Goal: Information Seeking & Learning: Learn about a topic

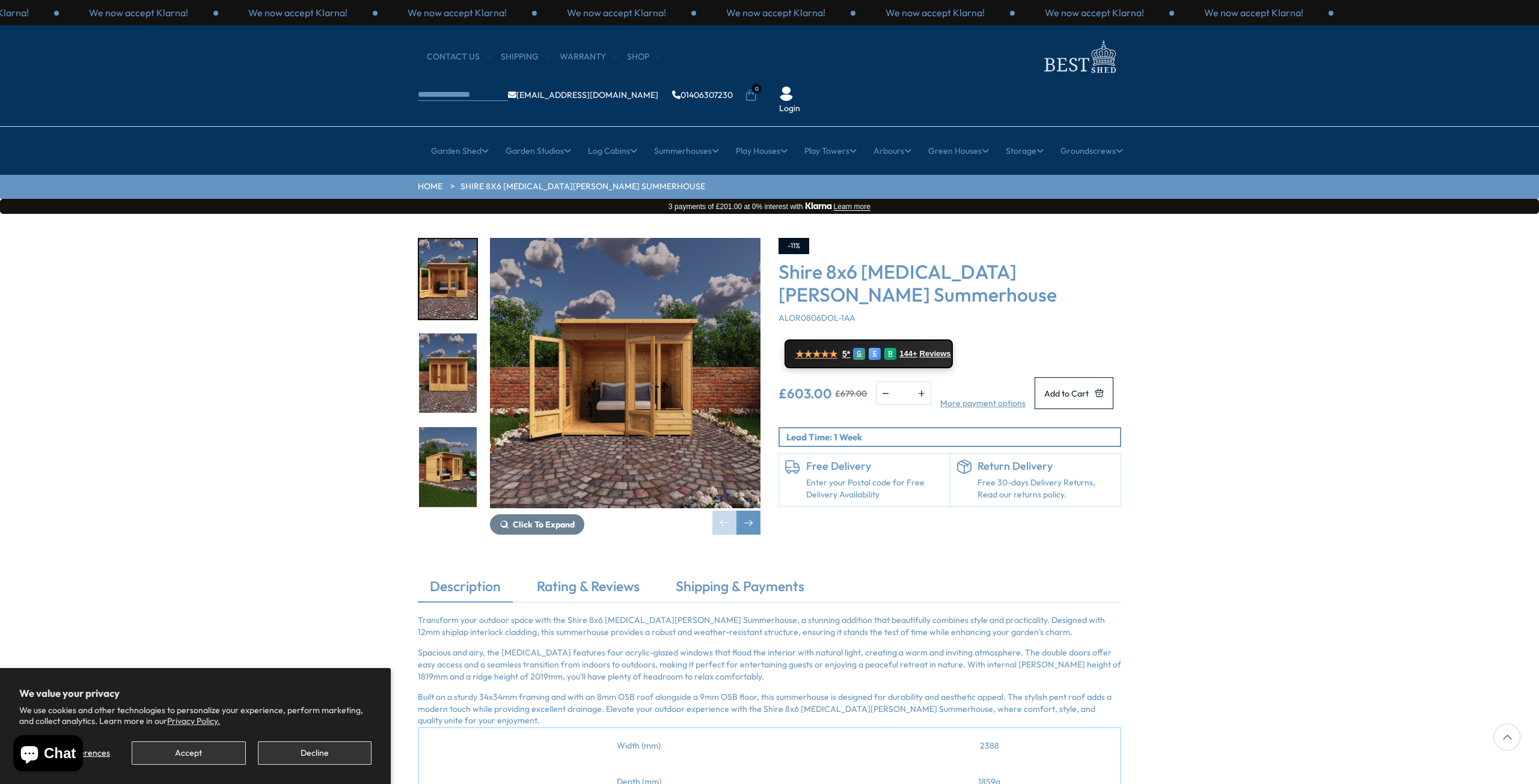
click at [485, 337] on div at bounding box center [454, 374] width 73 height 271
click at [450, 427] on img "3 / 9" at bounding box center [447, 467] width 57 height 80
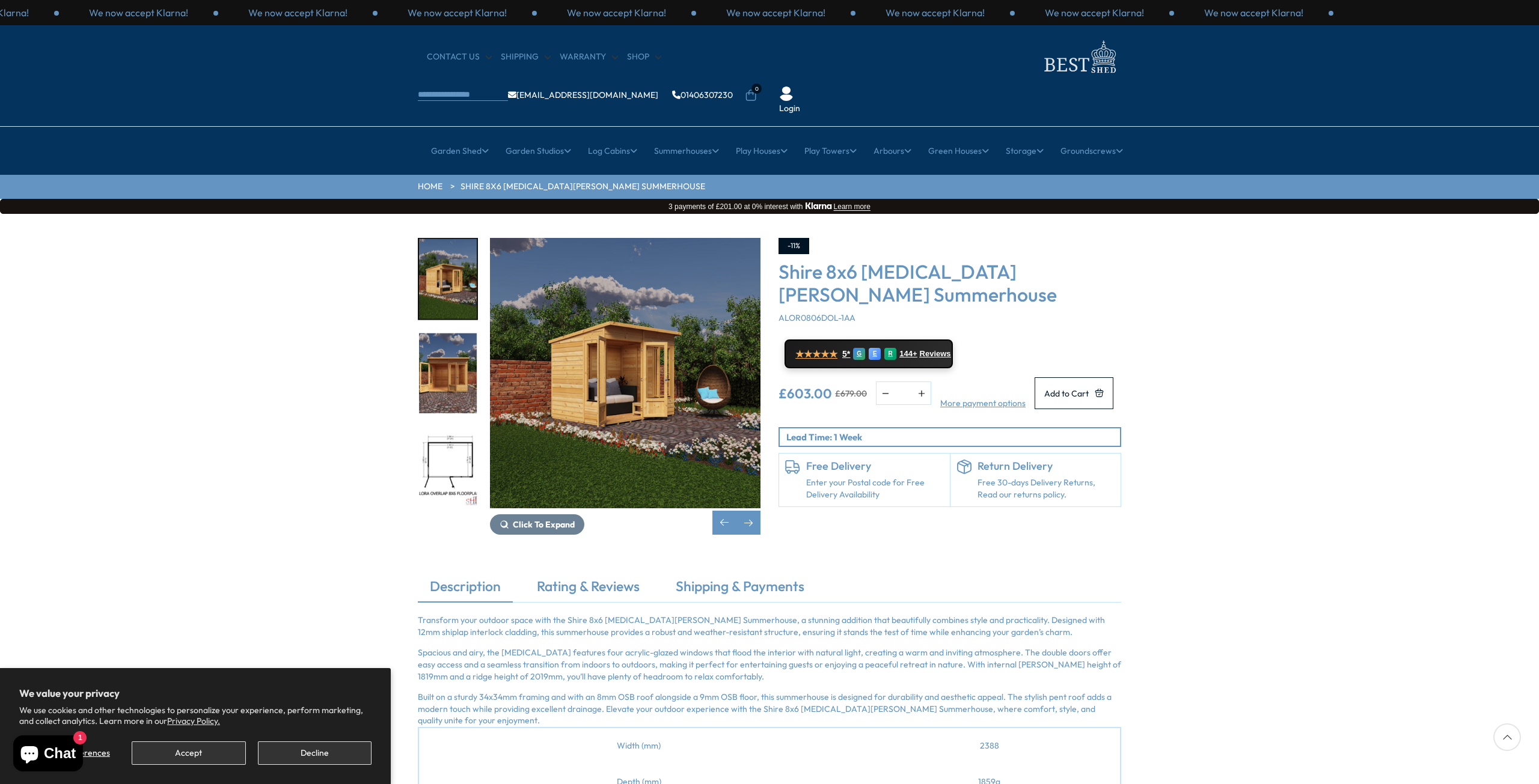
click at [452, 361] on img "4 / 9" at bounding box center [447, 374] width 57 height 80
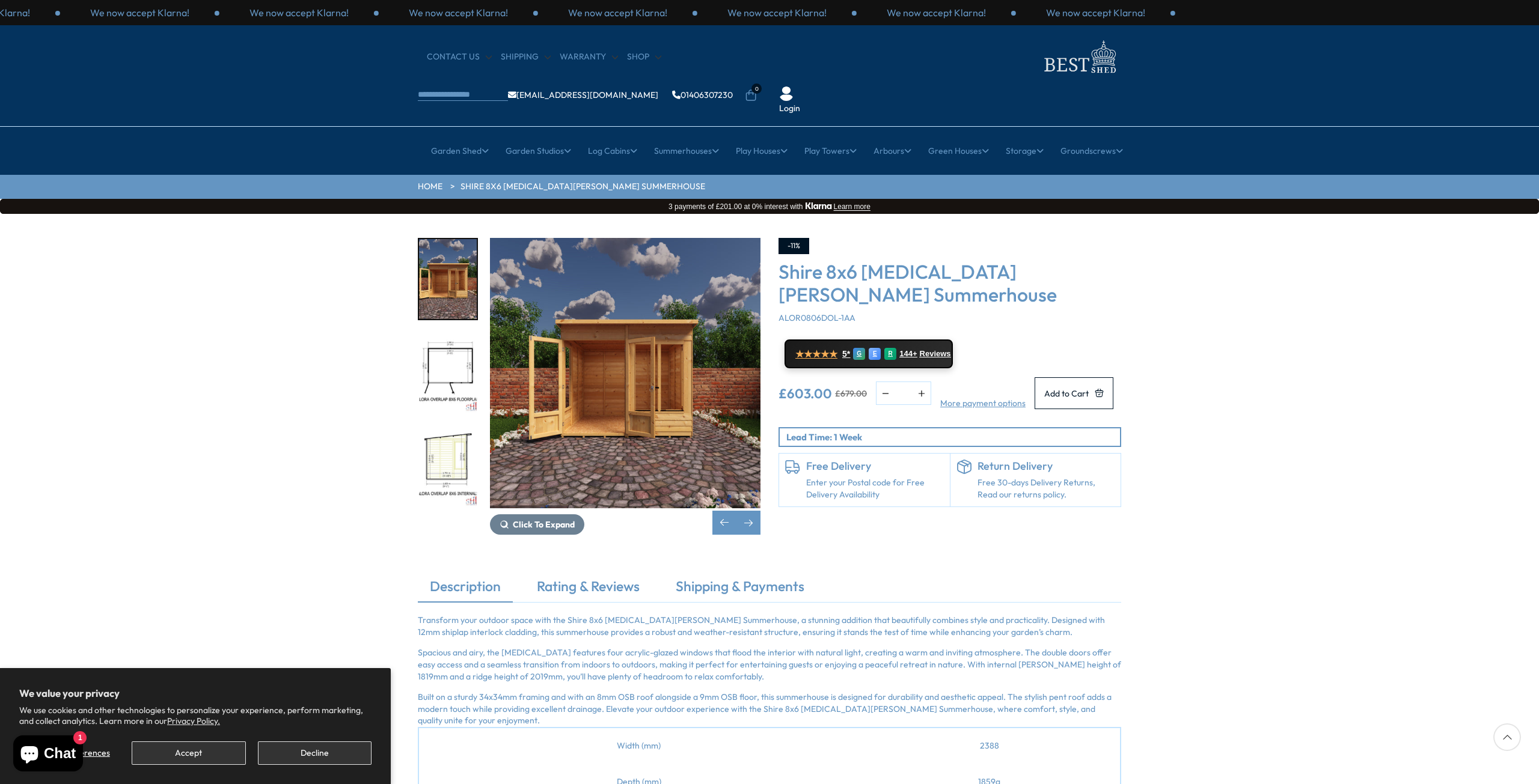
click at [454, 239] on img "4 / 9" at bounding box center [447, 279] width 57 height 80
click at [441, 427] on img "6 / 9" at bounding box center [447, 467] width 57 height 80
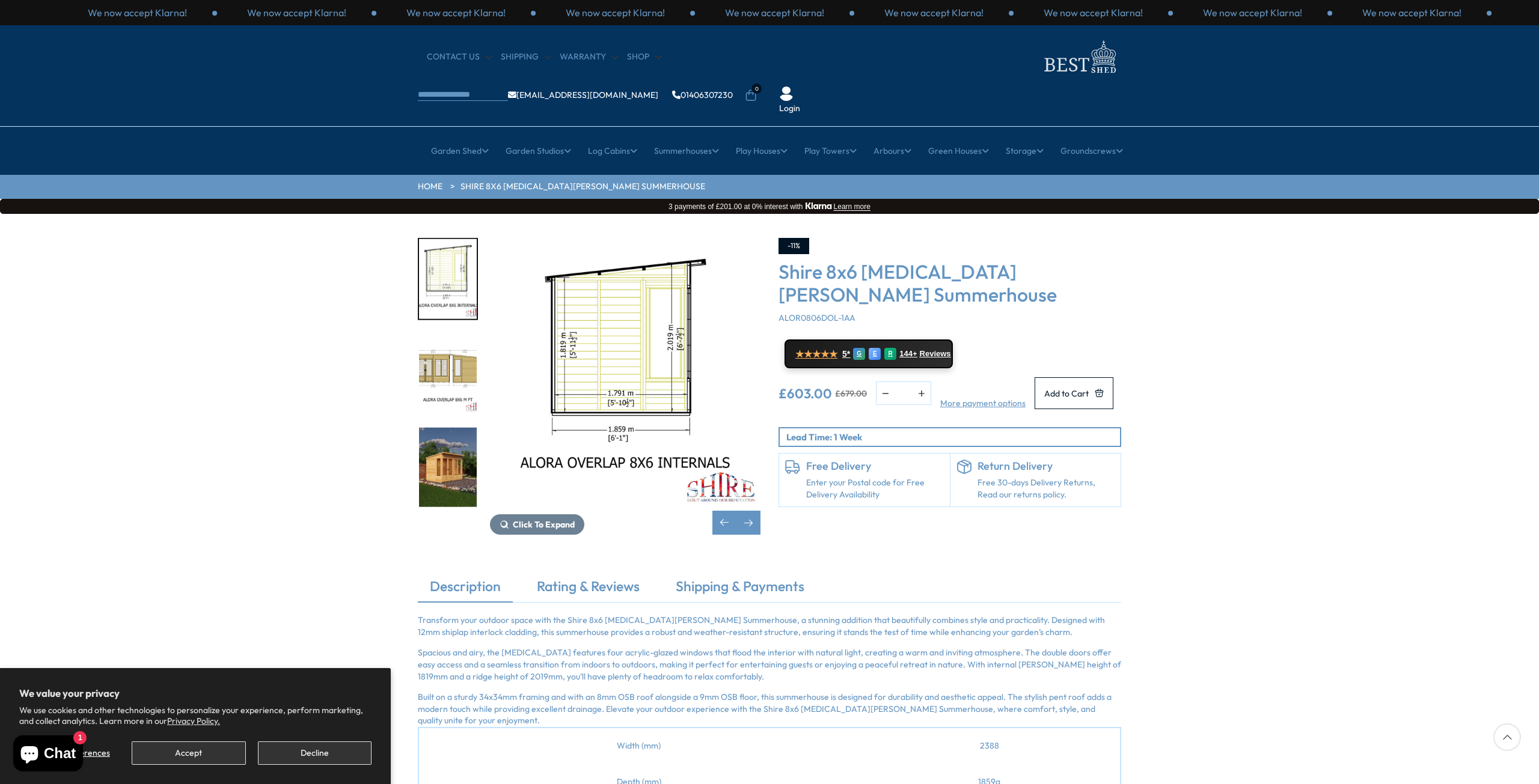
click at [458, 334] on img "7 / 9" at bounding box center [447, 374] width 57 height 80
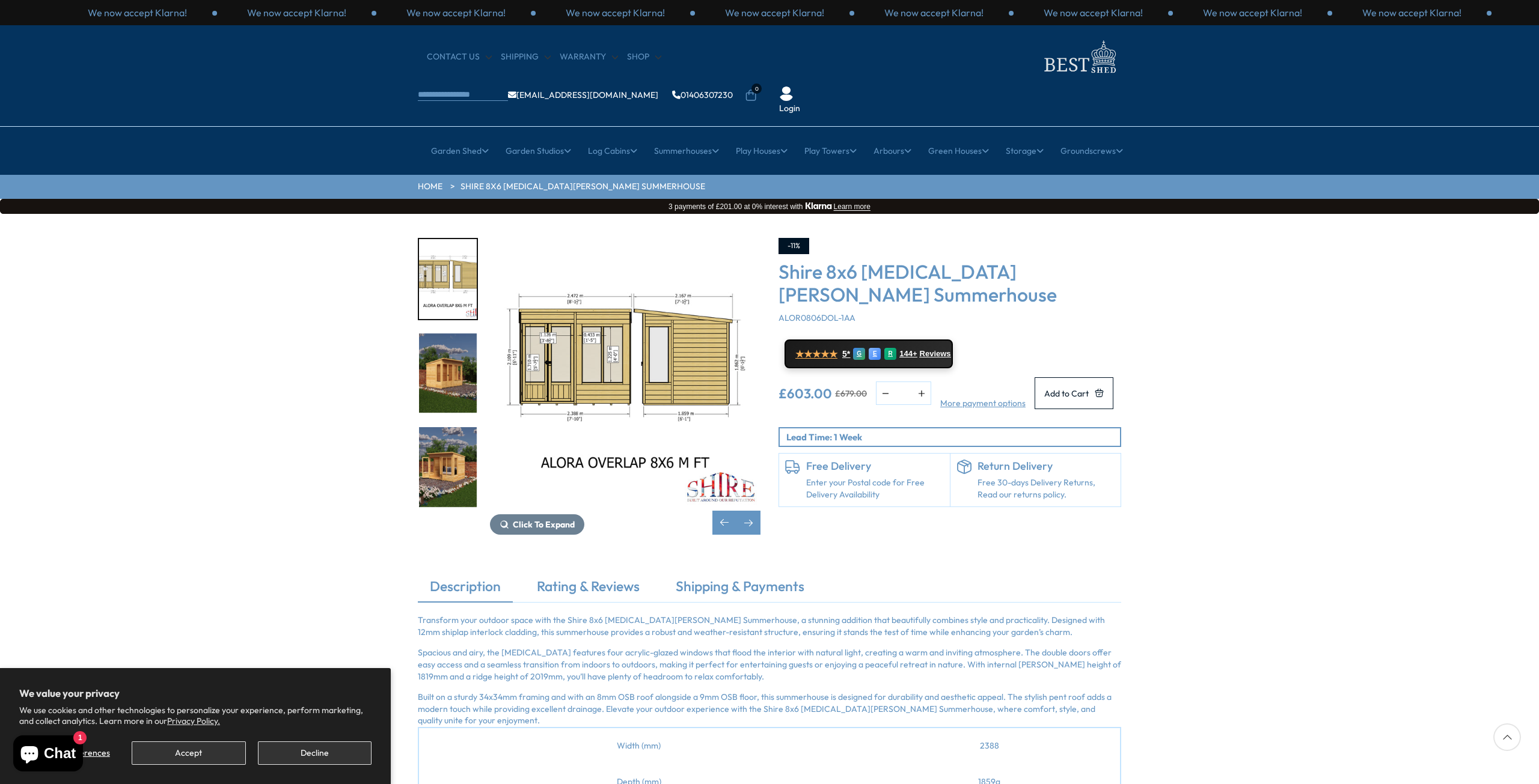
click at [458, 334] on img "8 / 9" at bounding box center [447, 374] width 57 height 80
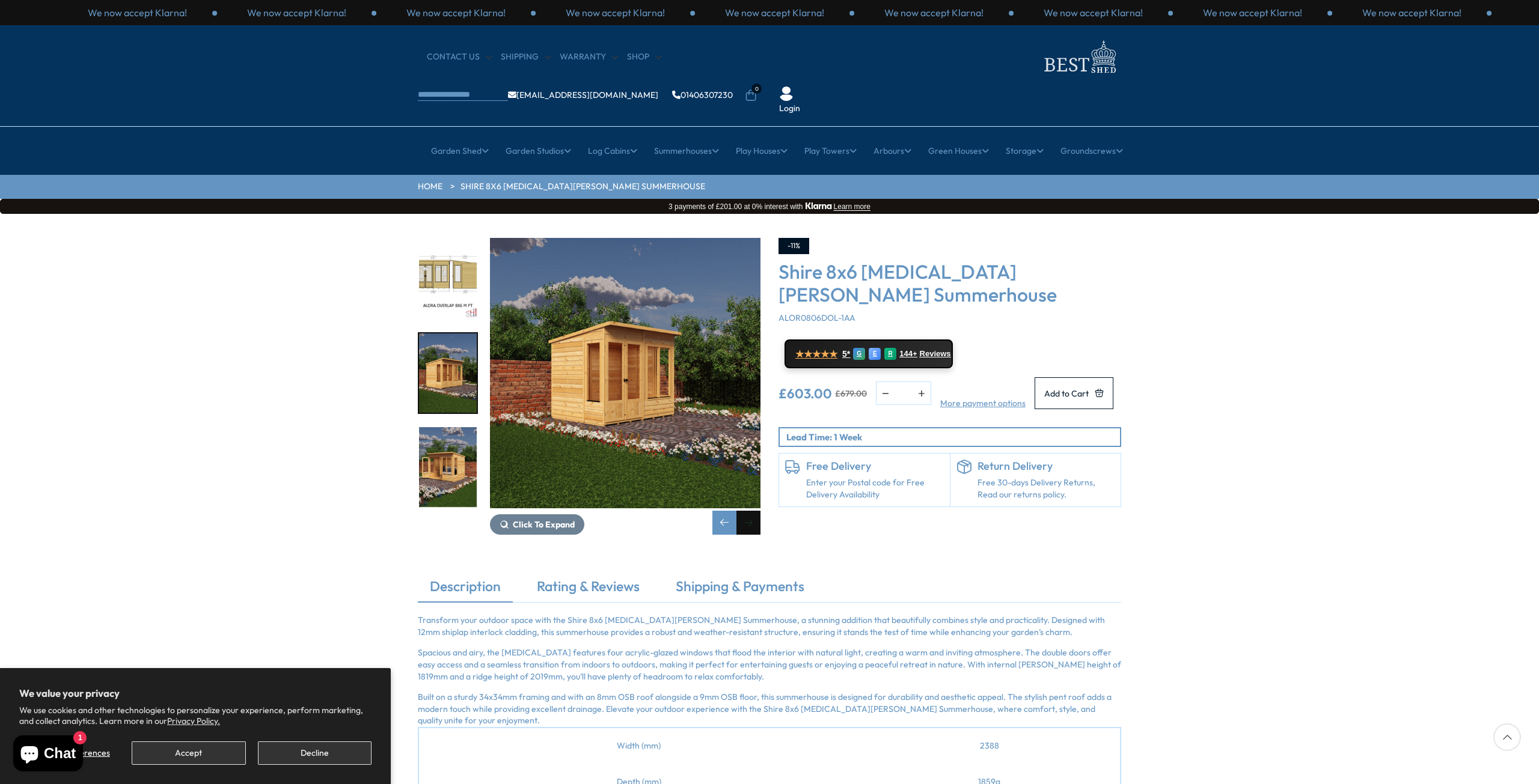
click at [748, 511] on div "Next slide" at bounding box center [748, 523] width 24 height 24
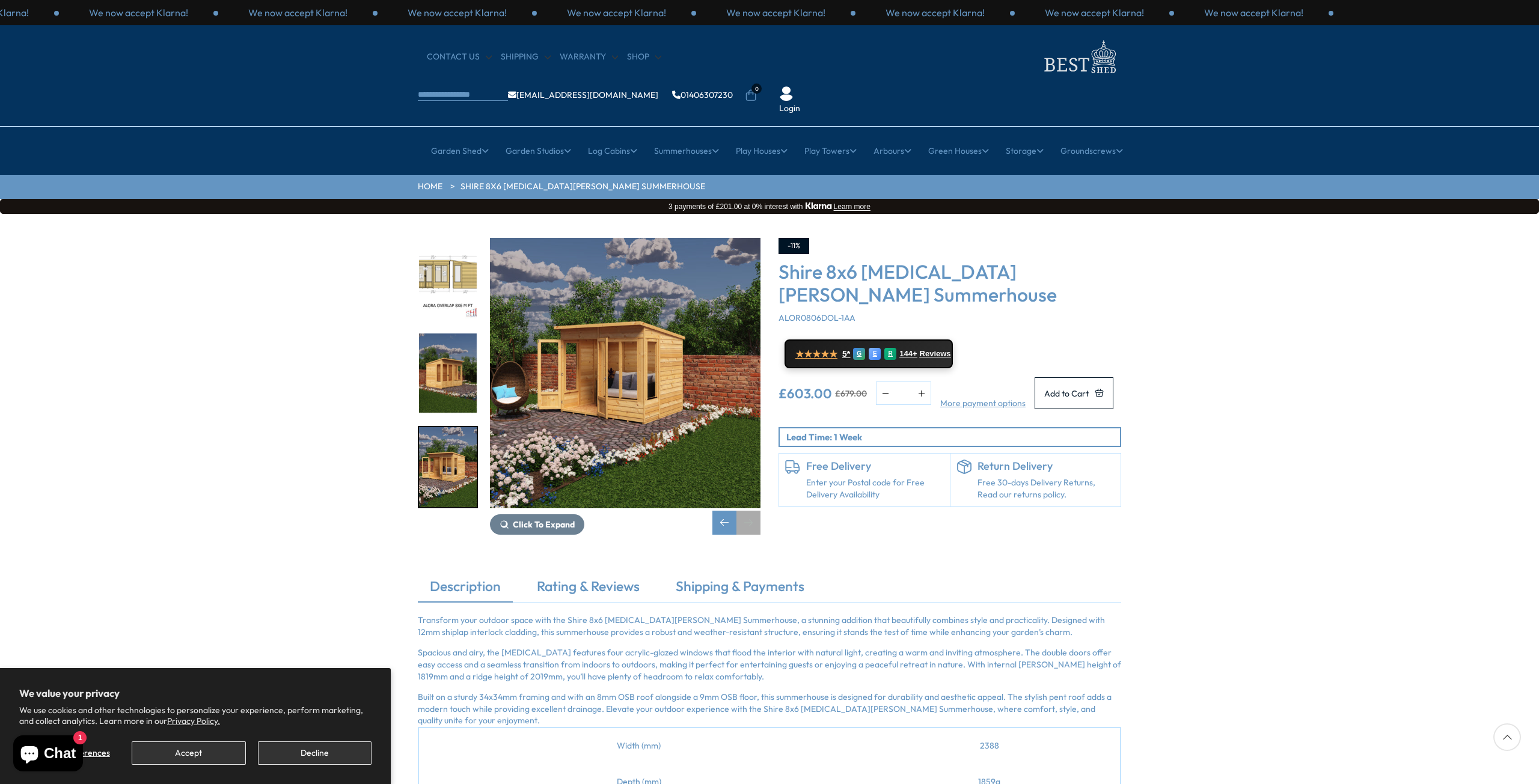
click at [748, 511] on div "Next slide" at bounding box center [748, 523] width 24 height 24
click at [718, 511] on div "Previous slide" at bounding box center [724, 523] width 24 height 24
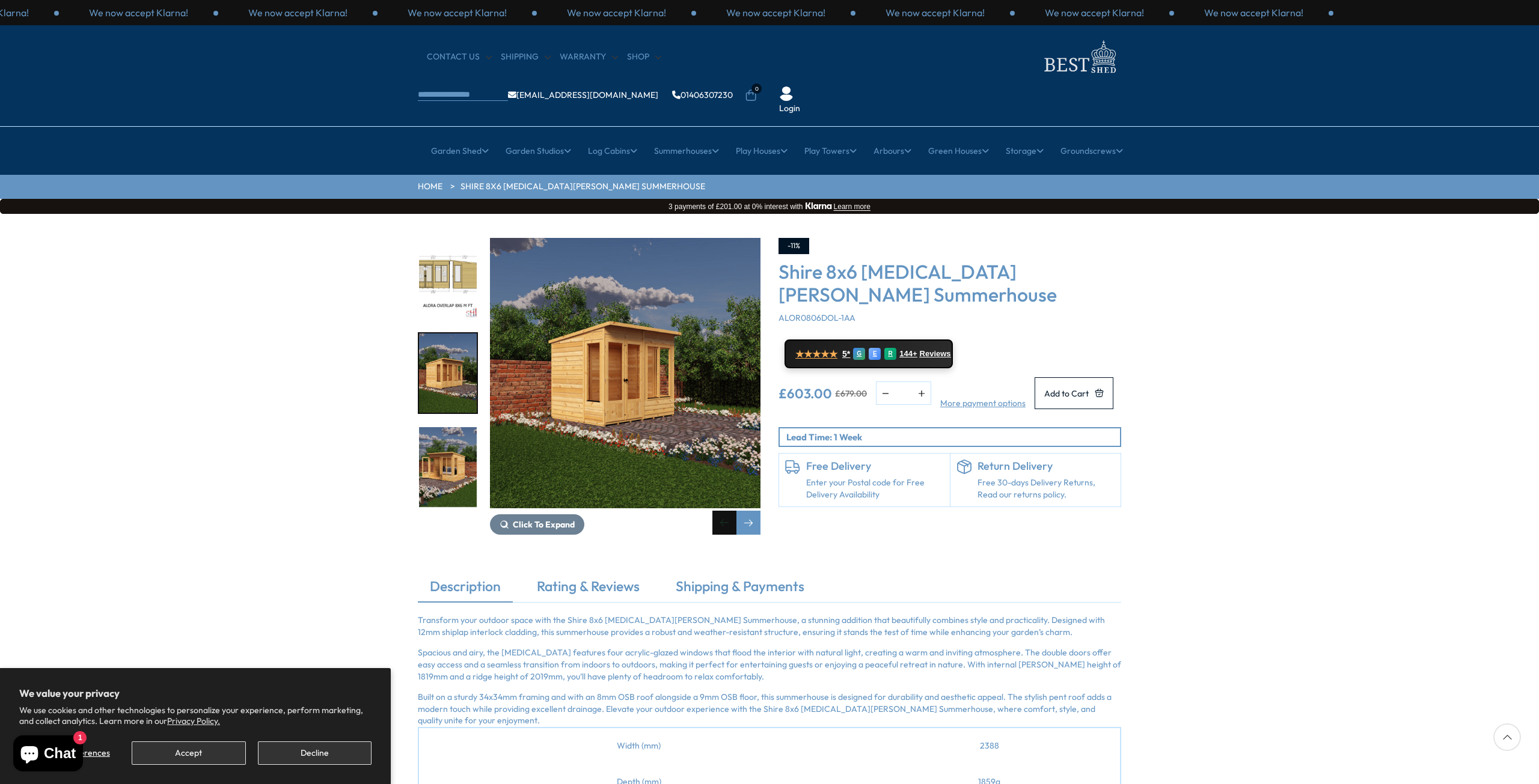
click at [718, 511] on div "Previous slide" at bounding box center [724, 523] width 24 height 24
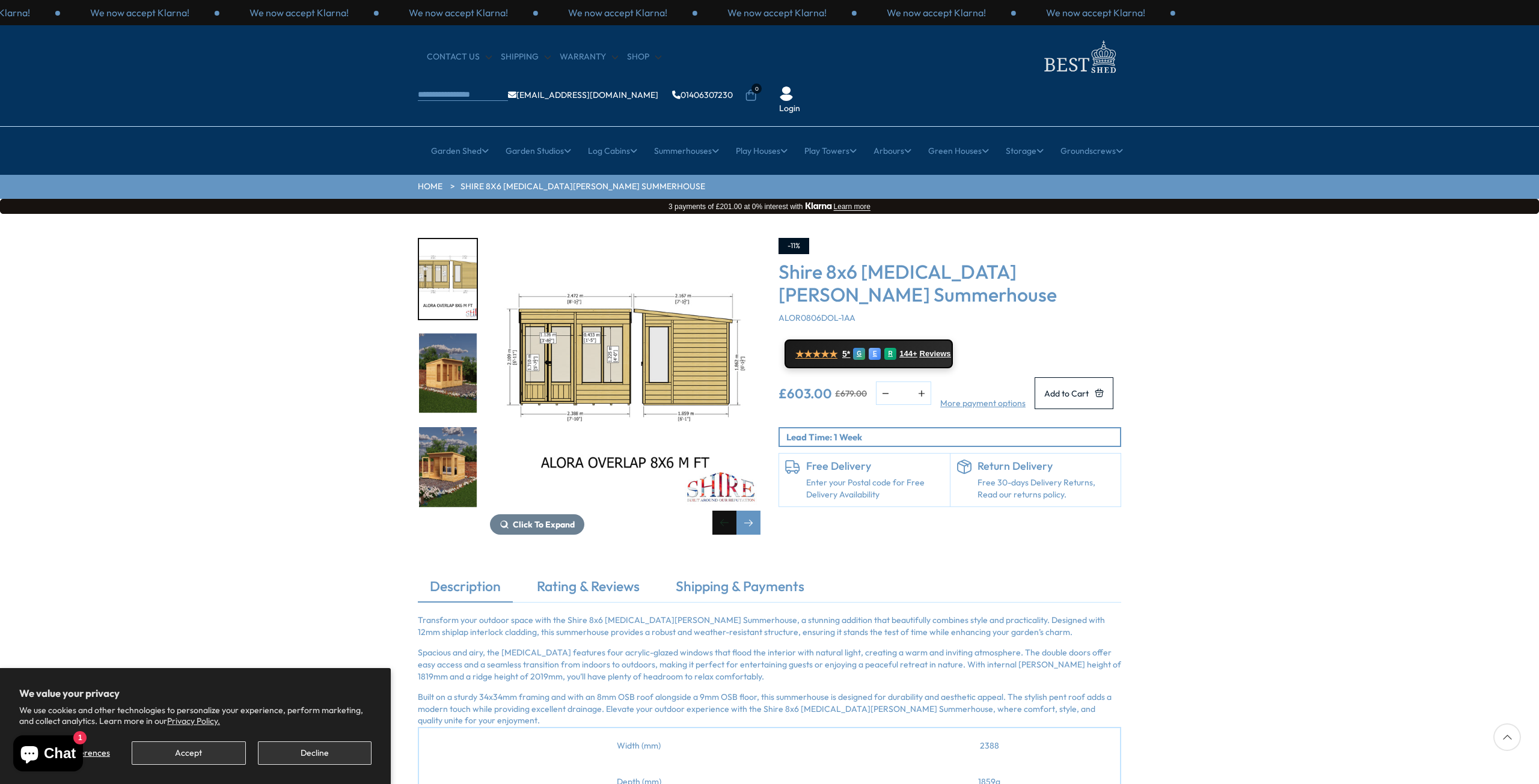
click at [718, 511] on div "Previous slide" at bounding box center [724, 523] width 24 height 24
